Goal: Understand site structure: Understand site structure

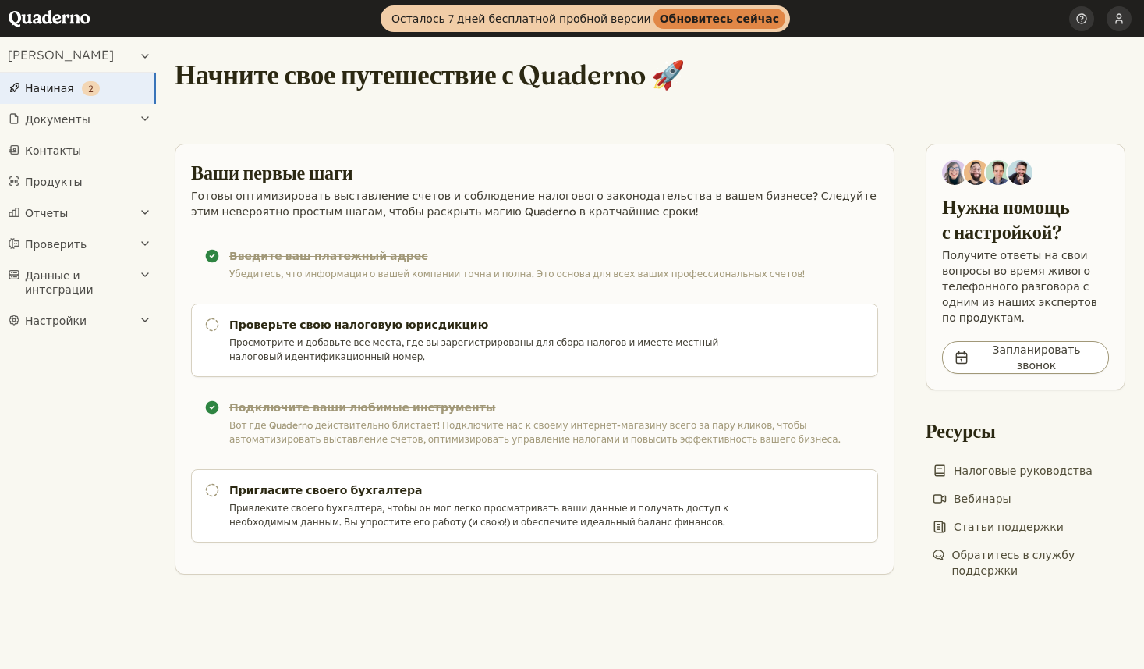
click at [490, 145] on section "Ваши первые шаги Готовы оптимизировать выставление счетов и соблюдение налогово…" at bounding box center [535, 359] width 720 height 431
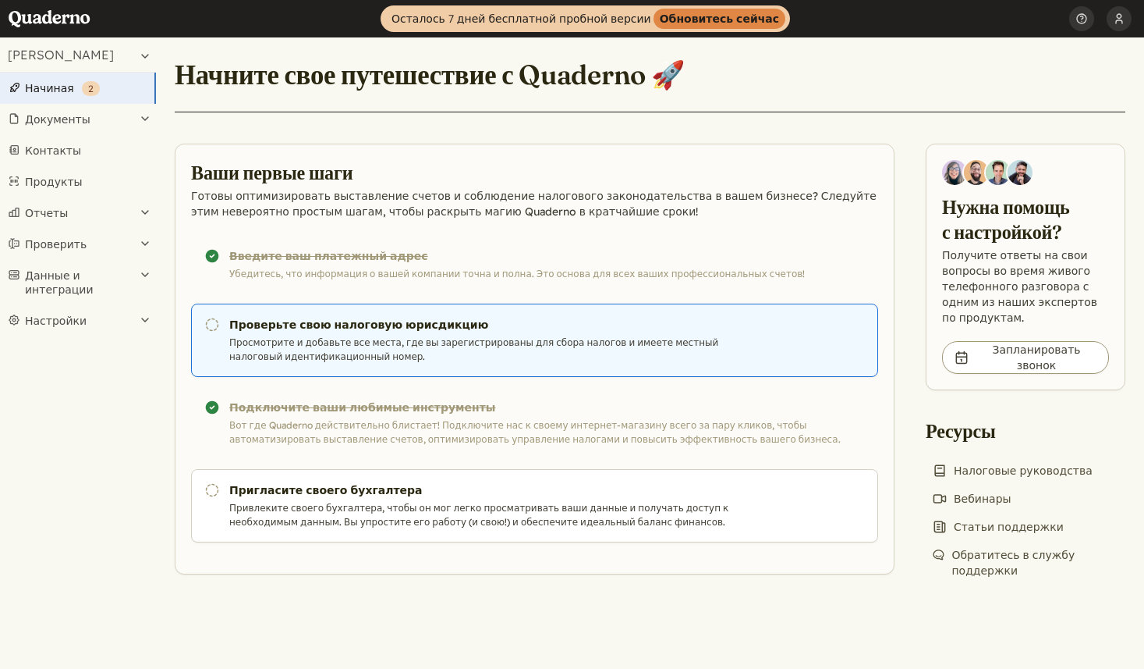
click at [362, 339] on font "Просмотрите и добавьте все места, где вы зарегистрированы для сбора налогов и и…" at bounding box center [473, 349] width 489 height 26
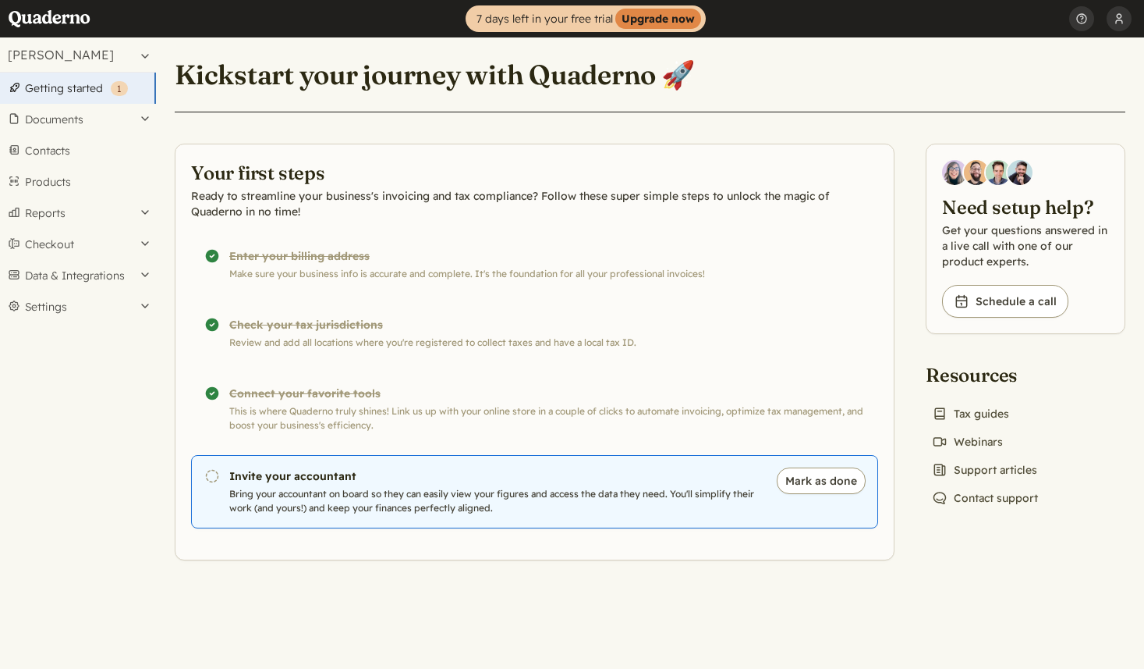
click at [275, 474] on h3 "Invite your accountant" at bounding box center [494, 476] width 531 height 16
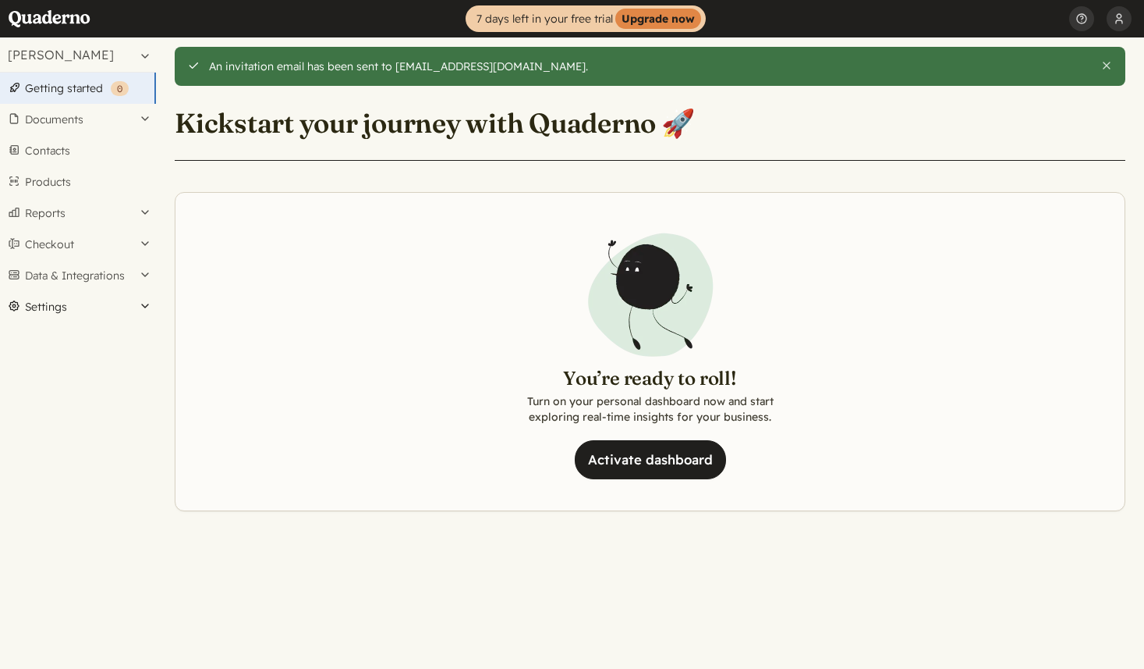
click at [44, 308] on button "Settings" at bounding box center [78, 306] width 156 height 31
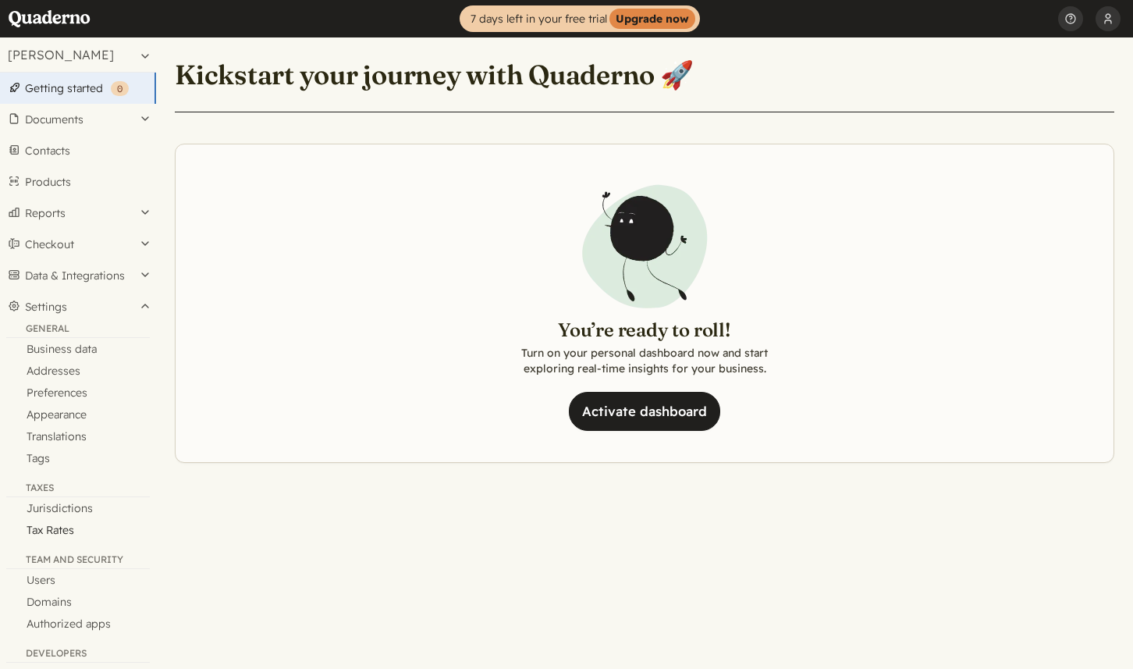
click at [69, 527] on link "Tax Rates" at bounding box center [78, 530] width 156 height 22
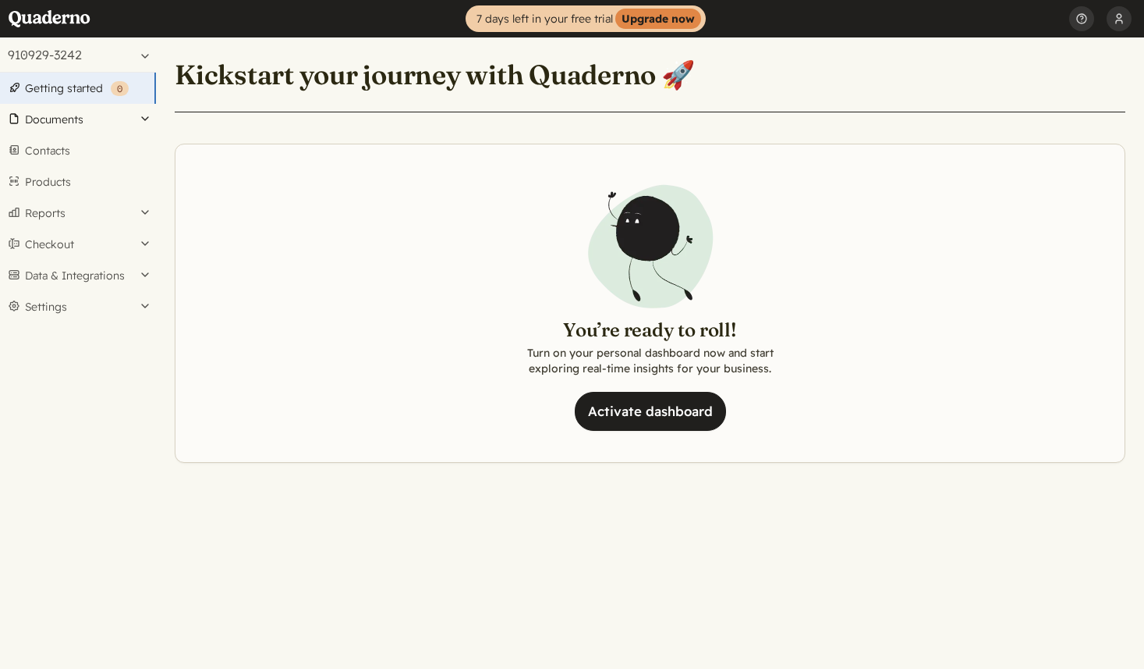
click at [86, 123] on button "Documents" at bounding box center [78, 119] width 156 height 31
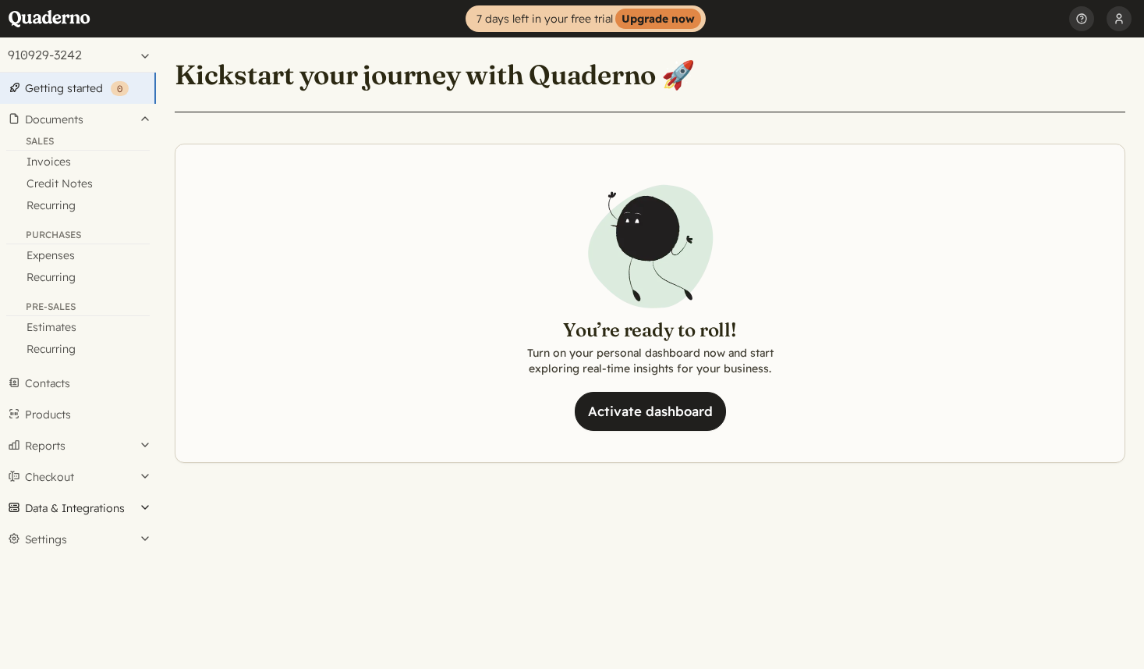
click at [106, 505] on button "Data & Integrations" at bounding box center [78, 507] width 156 height 31
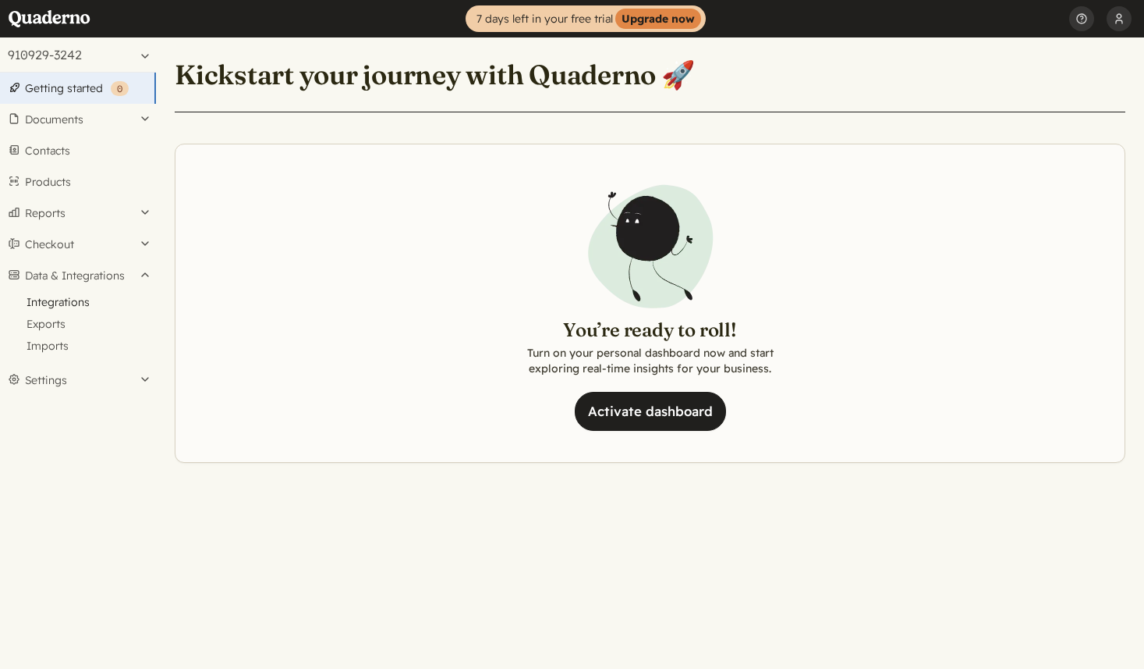
click at [74, 302] on link "Integrations" at bounding box center [78, 302] width 156 height 22
